Goal: Task Accomplishment & Management: Complete application form

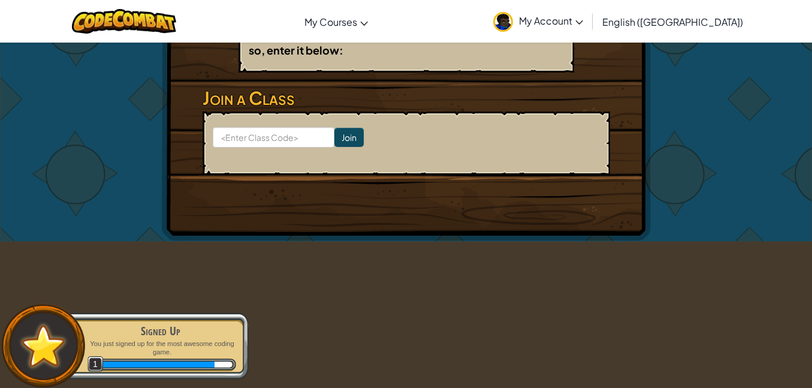
scroll to position [242, 0]
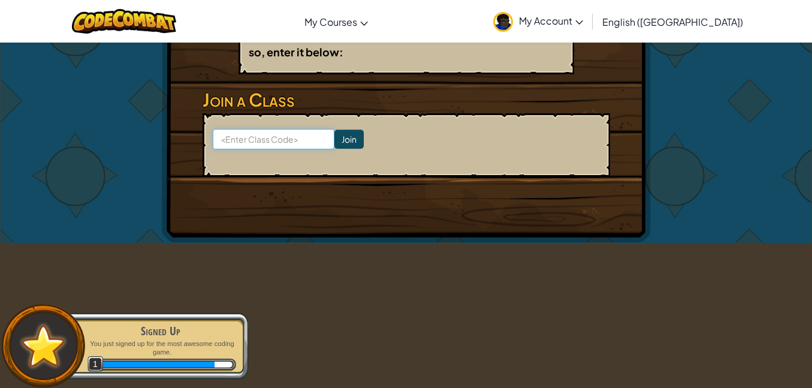
click at [283, 146] on input at bounding box center [274, 139] width 122 height 20
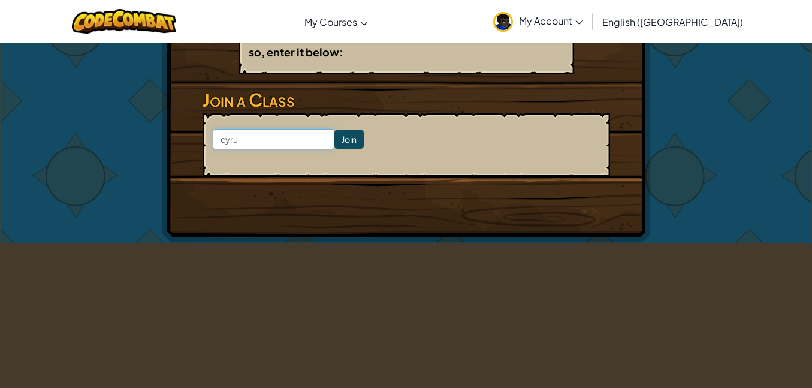
type input "[PERSON_NAME]"
click input "Join" at bounding box center [349, 139] width 29 height 19
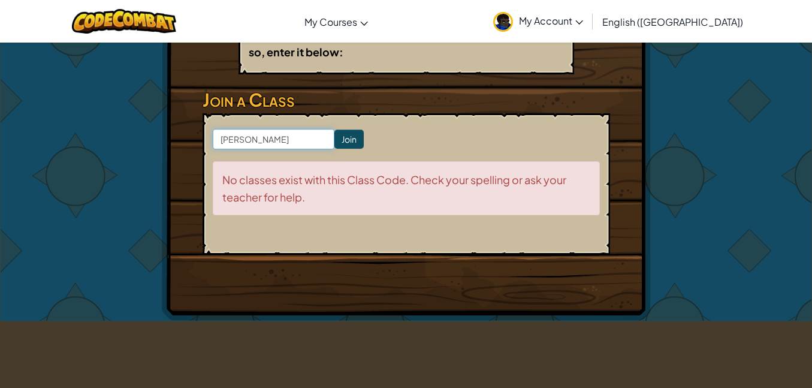
click at [258, 135] on input "[PERSON_NAME]" at bounding box center [274, 139] width 122 height 20
type input "c"
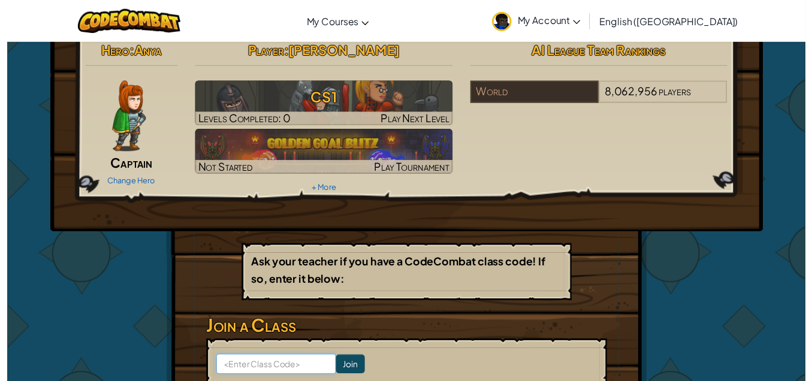
scroll to position [0, 0]
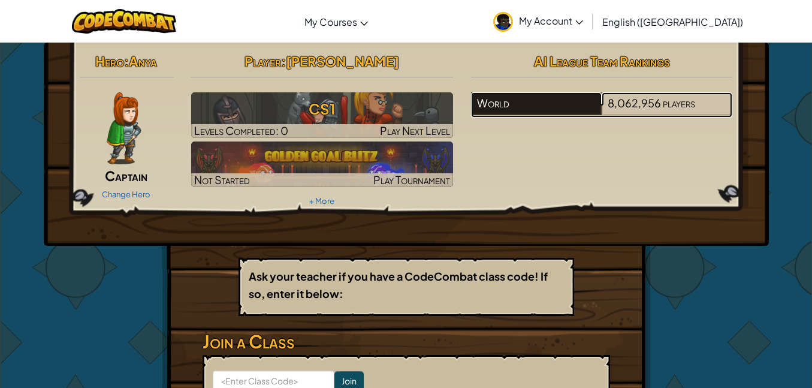
click at [520, 104] on div "World" at bounding box center [536, 103] width 131 height 23
